Goal: Unclear

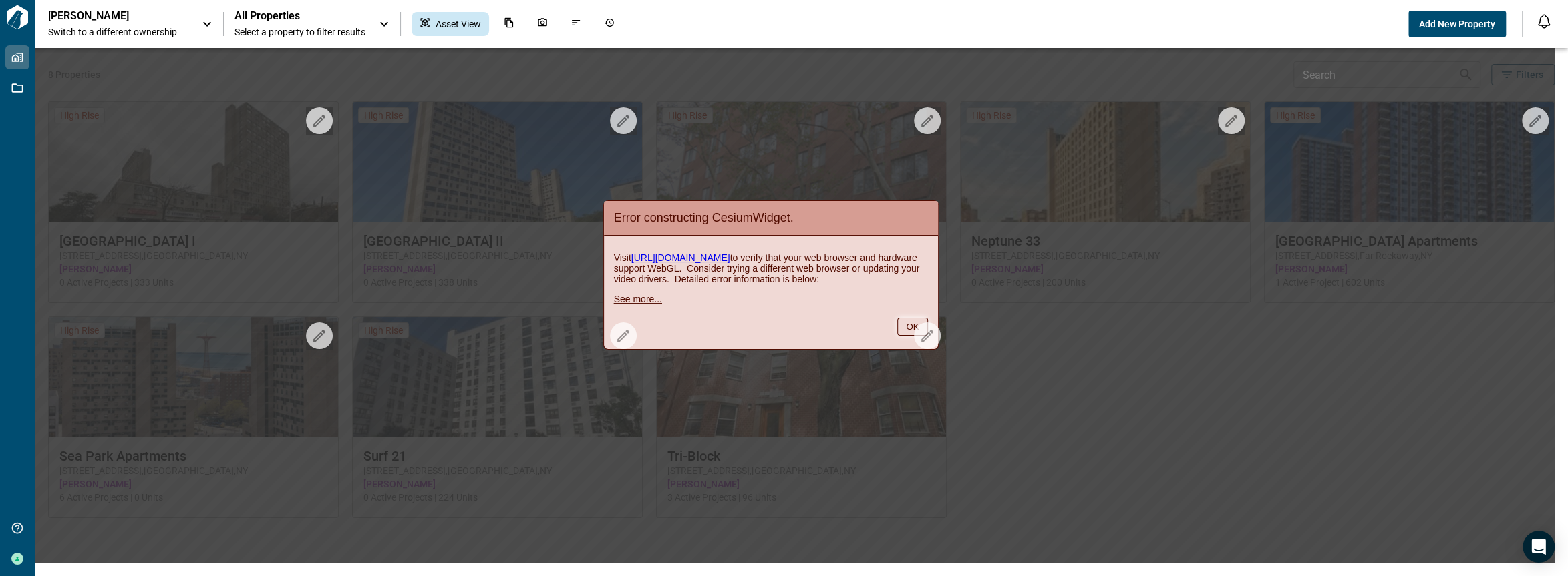
click at [911, 331] on button "OK" at bounding box center [912, 327] width 30 height 18
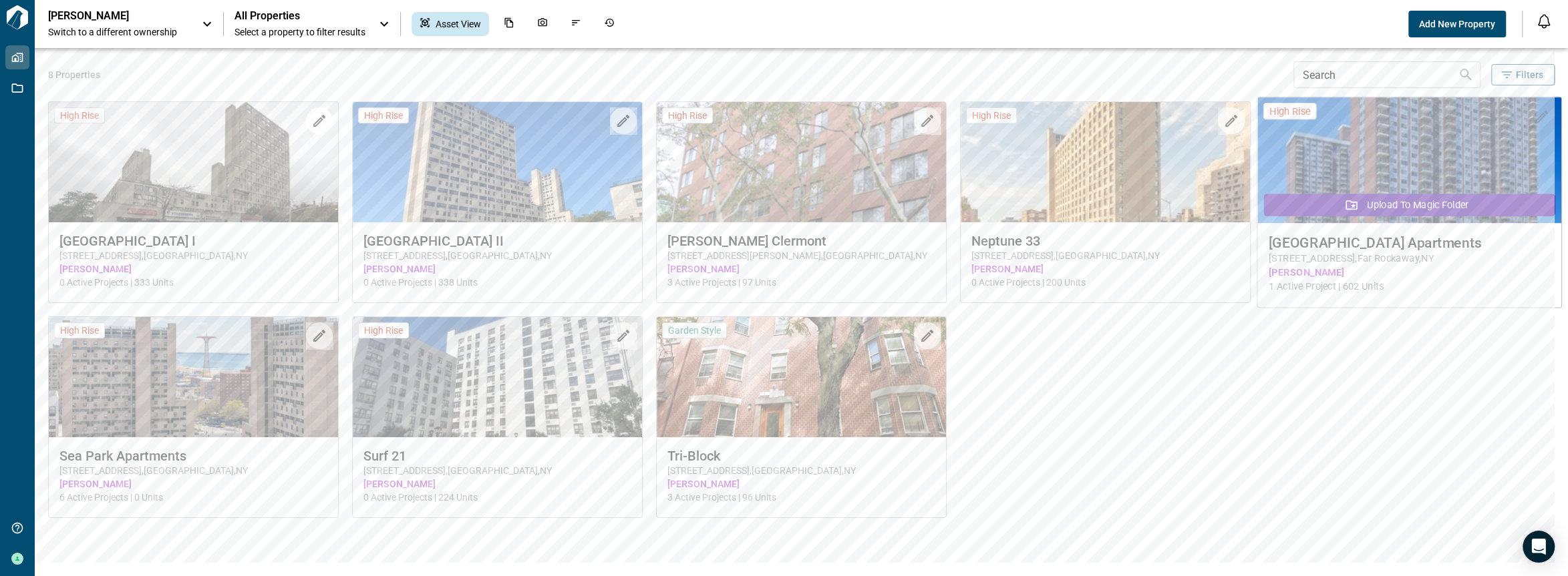
click at [1543, 118] on body "Tailorbird Inc Properties Jobs Get Help Daniel Guerra Tredway Switch to a diffe…" at bounding box center [784, 288] width 1568 height 576
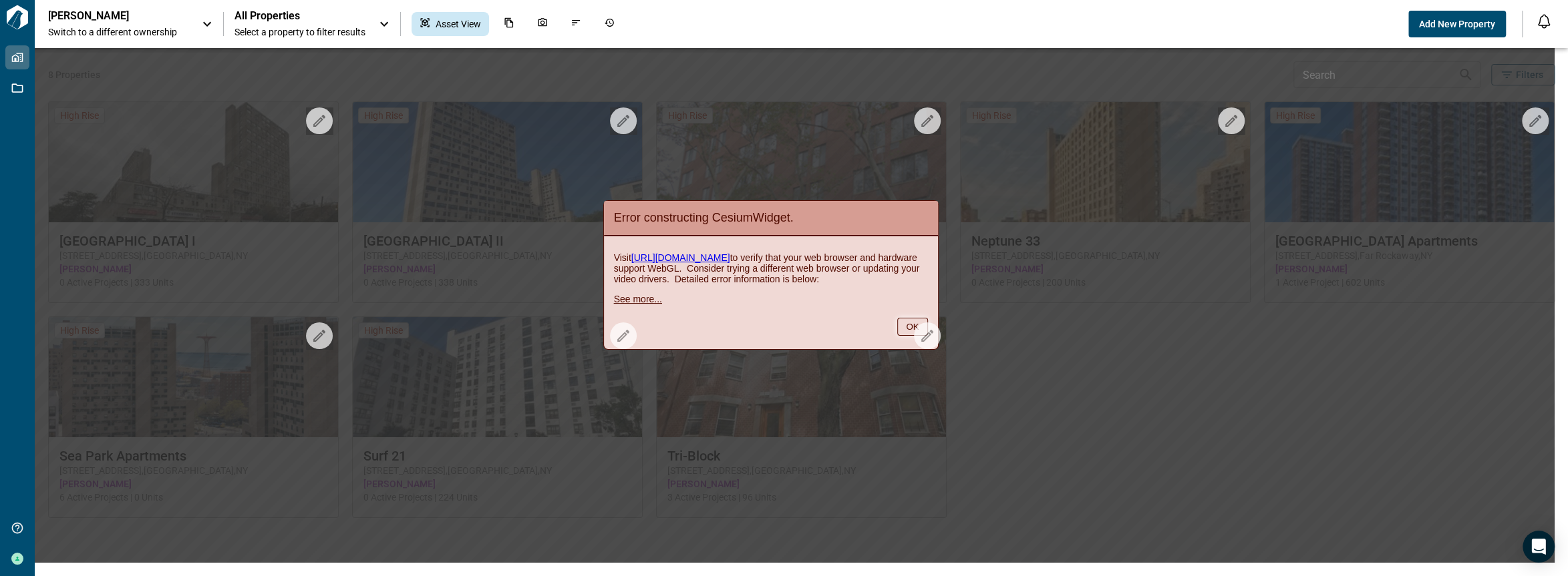
click at [907, 332] on button "OK" at bounding box center [912, 327] width 30 height 18
